Goal: Transaction & Acquisition: Subscribe to service/newsletter

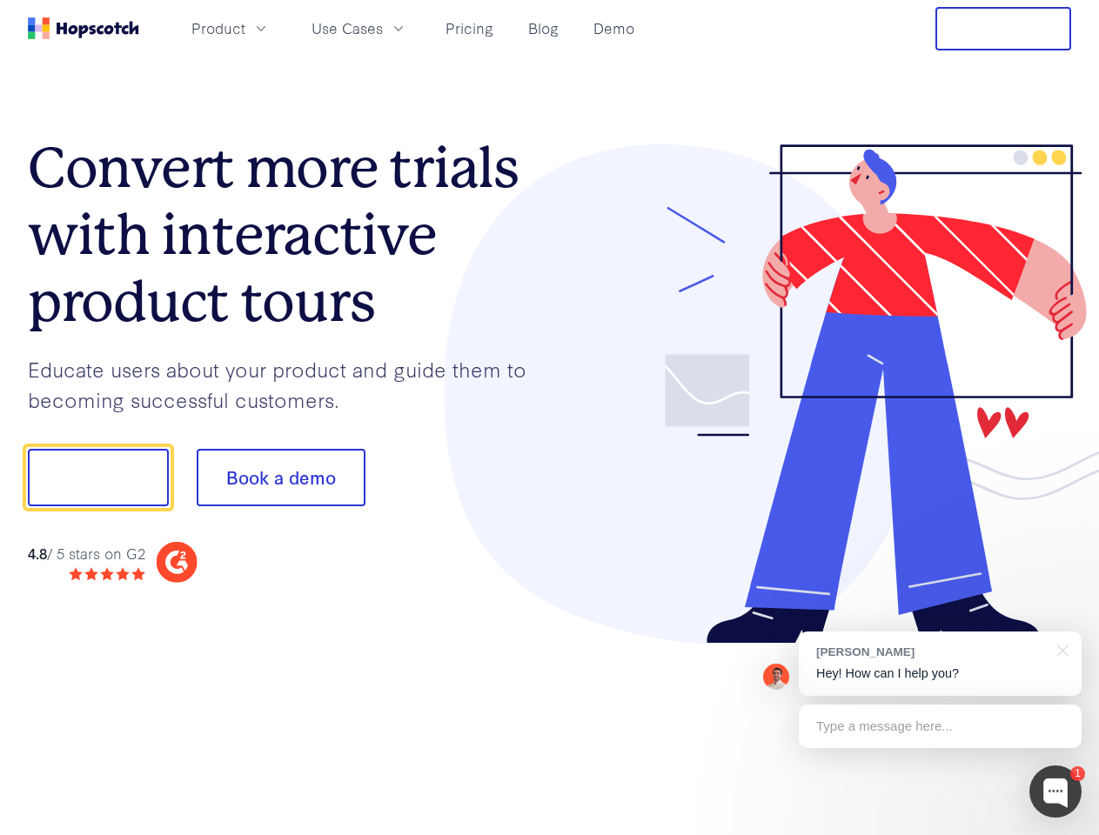
click at [550, 418] on div at bounding box center [811, 394] width 522 height 500
click at [245, 28] on span "Product" at bounding box center [218, 28] width 54 height 22
click at [383, 28] on span "Use Cases" at bounding box center [347, 28] width 71 height 22
click at [1003, 29] on button "Free Trial" at bounding box center [1003, 29] width 136 height 44
click at [97, 478] on button "Show me!" at bounding box center [98, 477] width 141 height 57
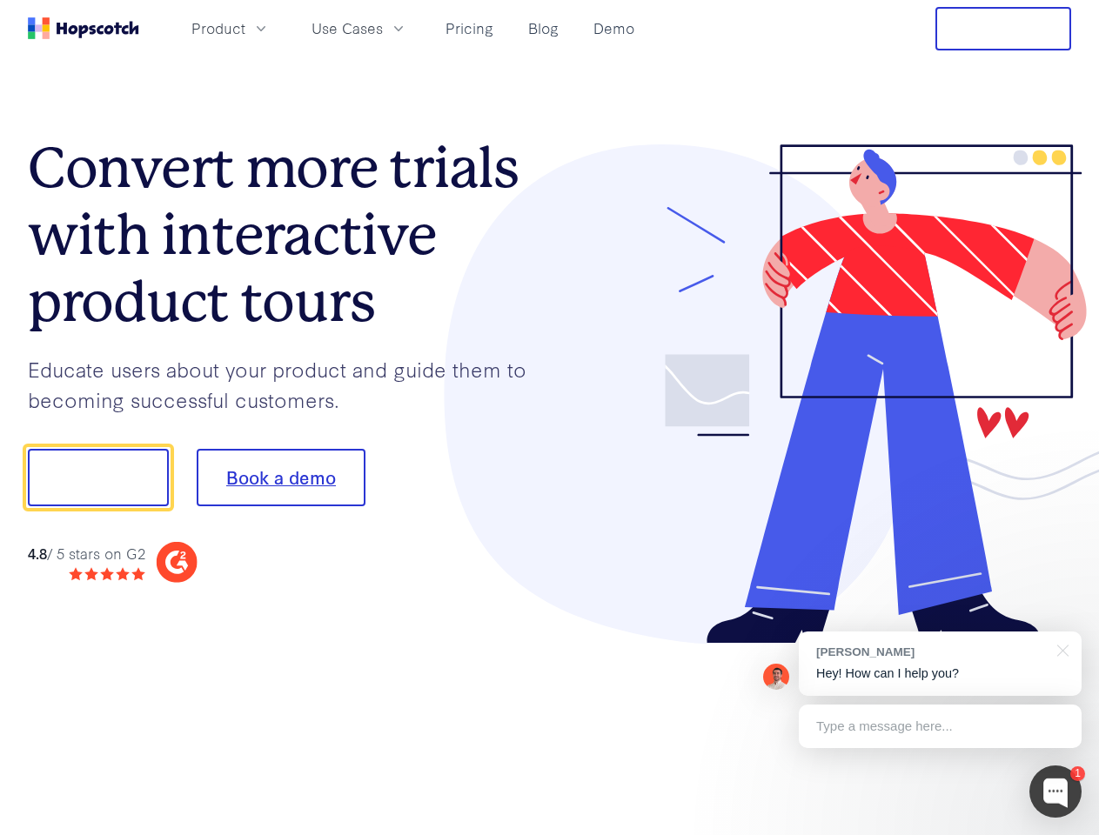
click at [280, 478] on button "Book a demo" at bounding box center [281, 477] width 169 height 57
click at [1055, 792] on div at bounding box center [1055, 792] width 52 height 52
click at [940, 664] on div "[PERSON_NAME] Hey! How can I help you?" at bounding box center [940, 664] width 283 height 64
click at [1060, 649] on div at bounding box center [918, 475] width 326 height 580
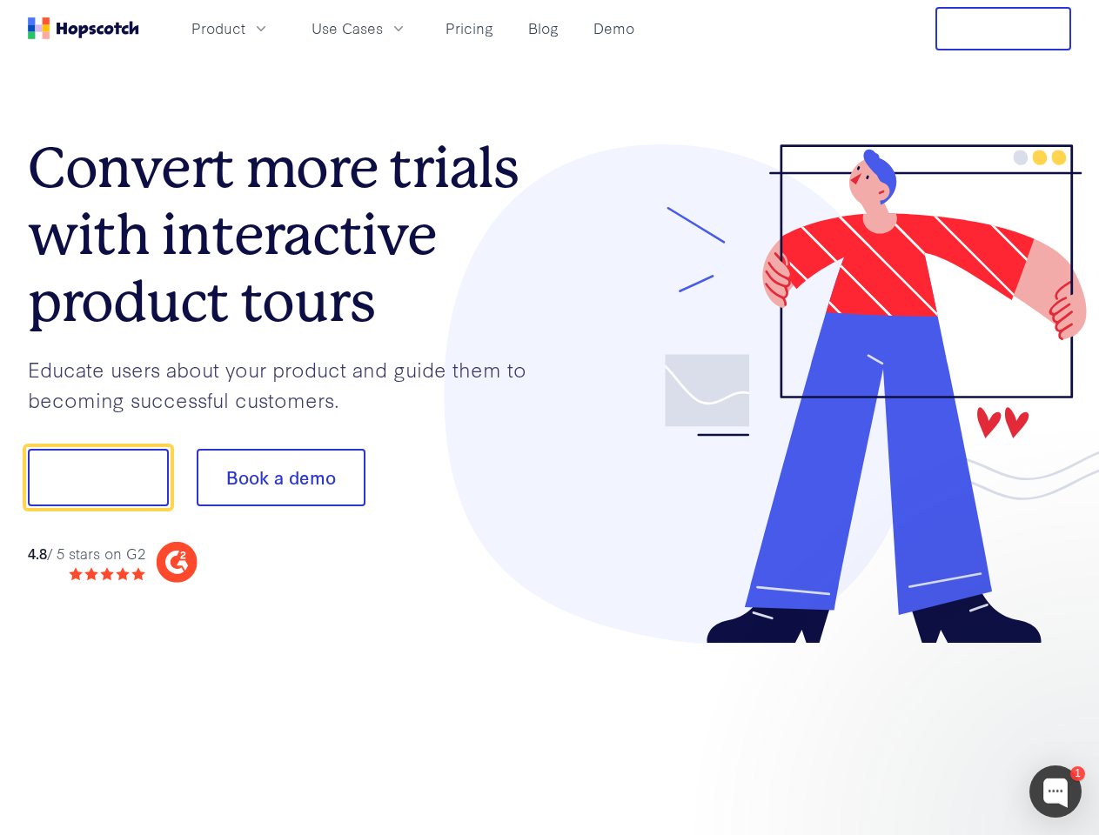
click at [940, 727] on div at bounding box center [918, 592] width 326 height 347
